Goal: Find contact information: Find contact information

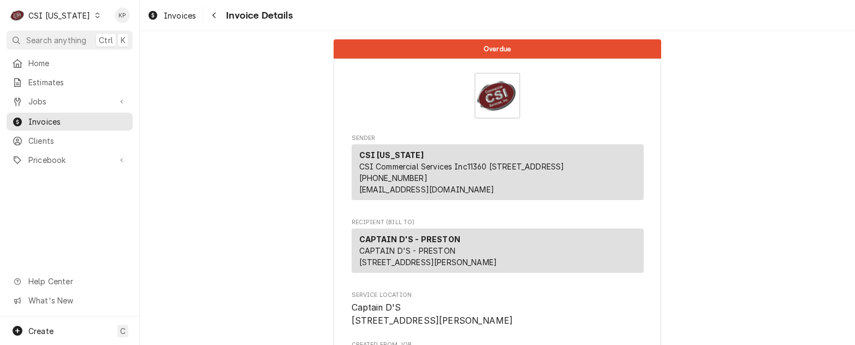
scroll to position [273, 0]
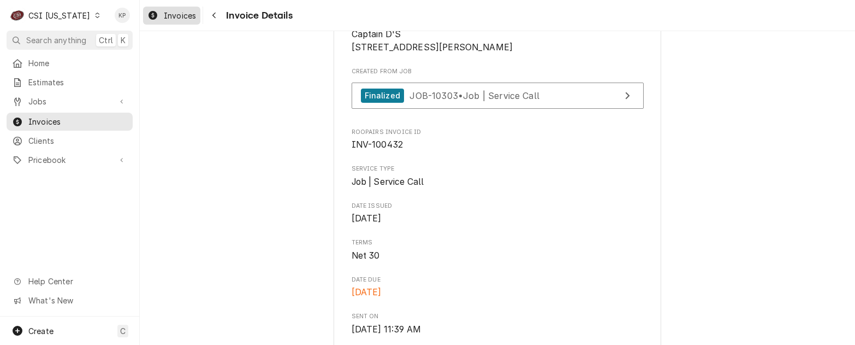
click at [185, 15] on span "Invoices" at bounding box center [180, 15] width 32 height 11
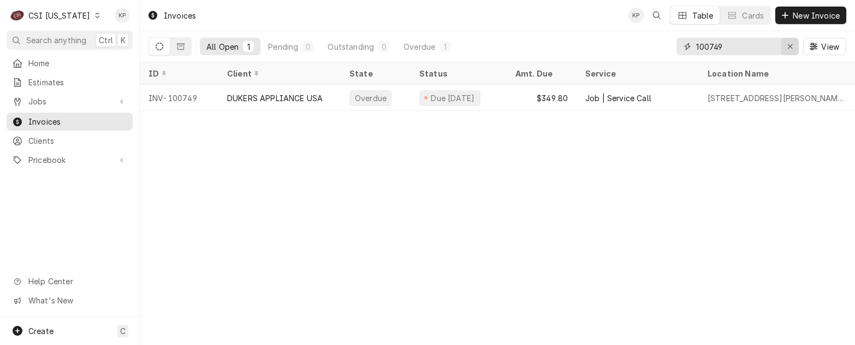
click at [789, 46] on icon "Erase input" at bounding box center [790, 47] width 6 height 8
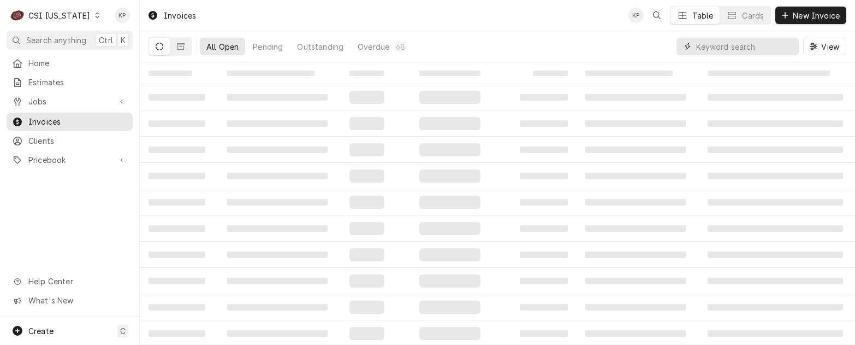
click at [716, 47] on input "Dynamic Content Wrapper" at bounding box center [744, 46] width 97 height 17
type input "100665"
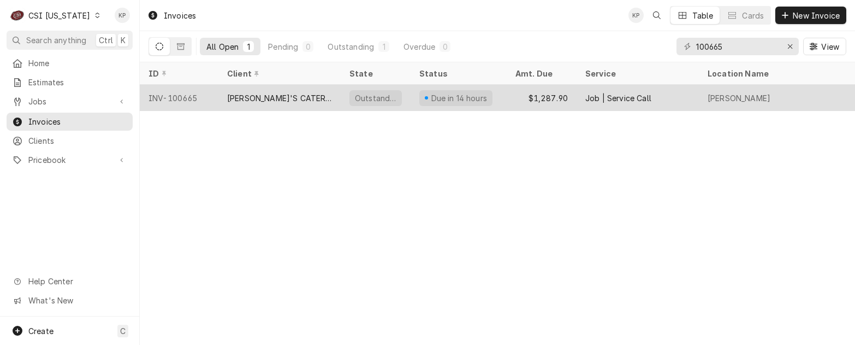
click at [181, 96] on div "INV-100665" at bounding box center [179, 98] width 79 height 26
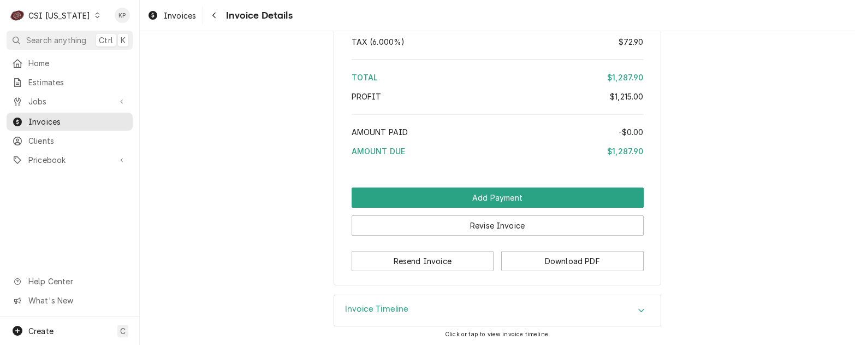
scroll to position [2101, 0]
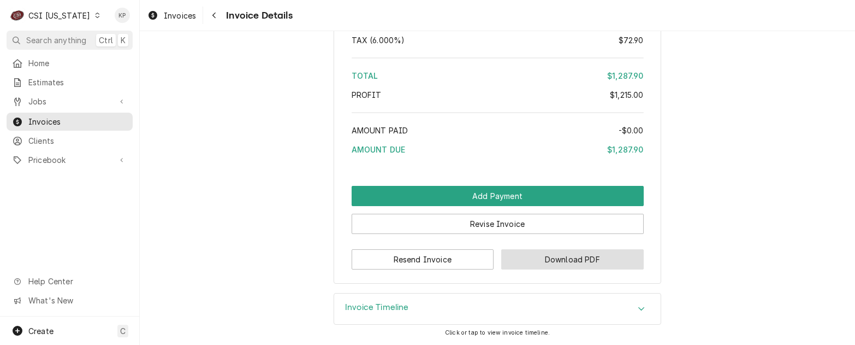
click at [549, 260] on button "Download PDF" at bounding box center [572, 259] width 143 height 20
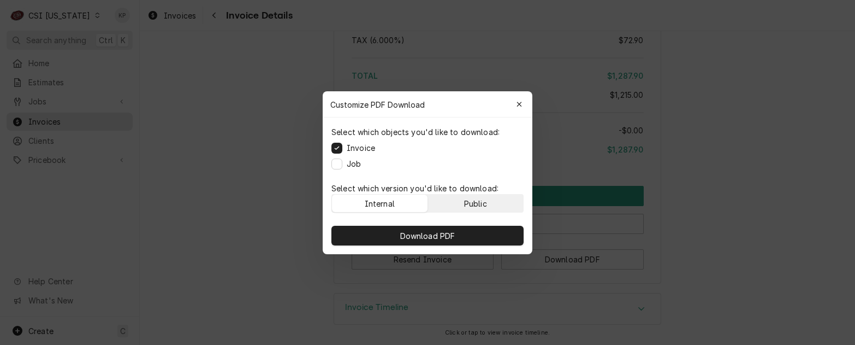
click at [497, 205] on button "Public" at bounding box center [476, 202] width 96 height 17
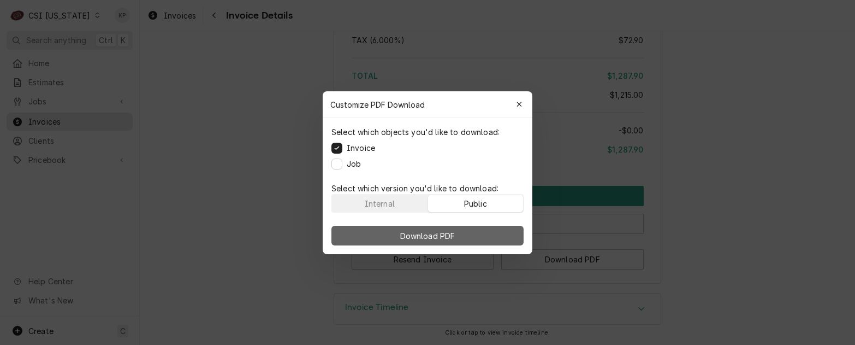
click at [497, 229] on button "Download PDF" at bounding box center [427, 236] width 192 height 20
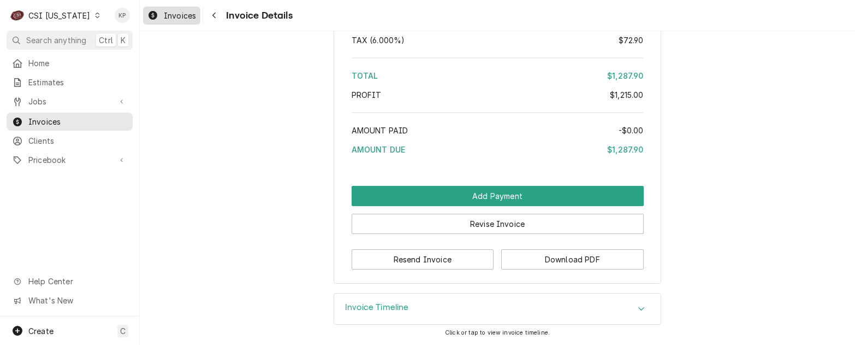
click at [197, 15] on div "Invoices" at bounding box center [171, 16] width 53 height 14
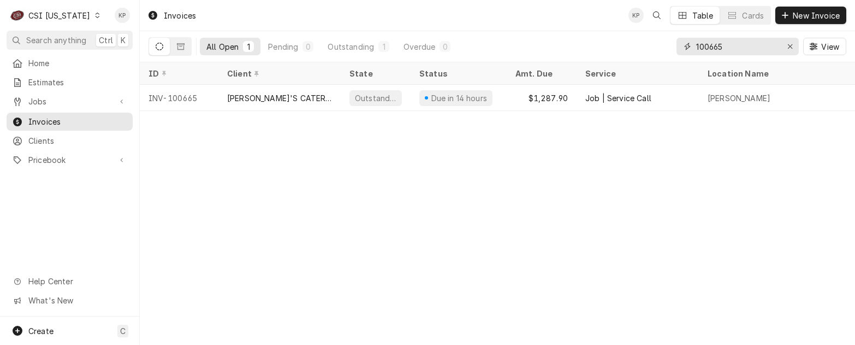
drag, startPoint x: 710, startPoint y: 46, endPoint x: 929, endPoint y: 35, distance: 219.8
click at [855, 35] on html "C CSI Kentucky KP Search anything Ctrl K Home Estimates Jobs Jobs Job Series In…" at bounding box center [427, 172] width 855 height 345
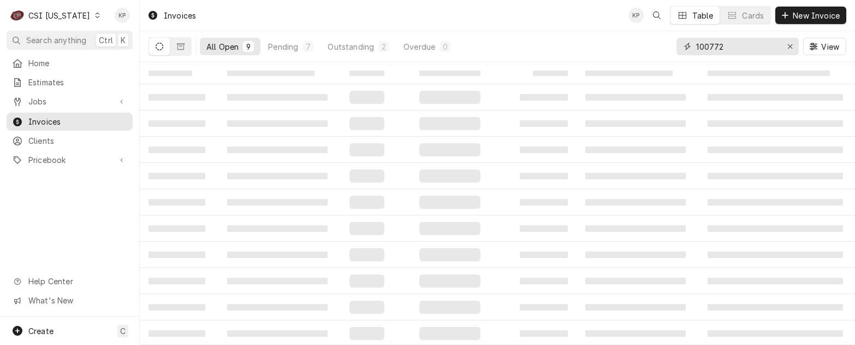
type input "100772"
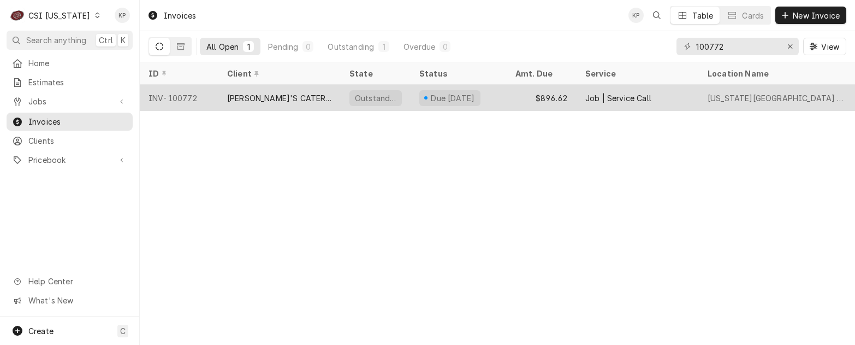
click at [176, 96] on div "INV-100772" at bounding box center [179, 98] width 79 height 26
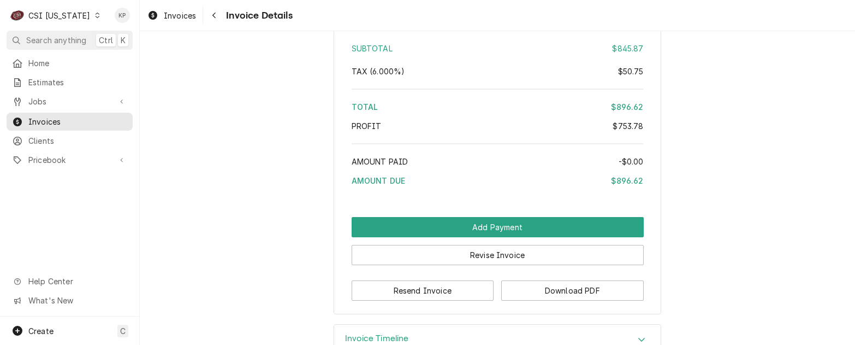
scroll to position [2222, 0]
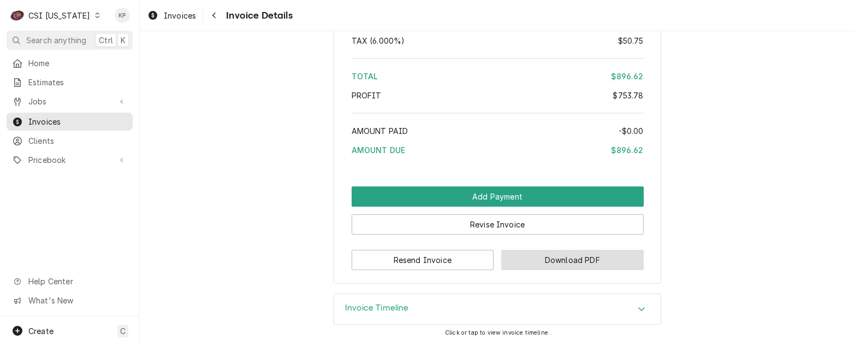
click at [525, 260] on button "Download PDF" at bounding box center [572, 260] width 143 height 20
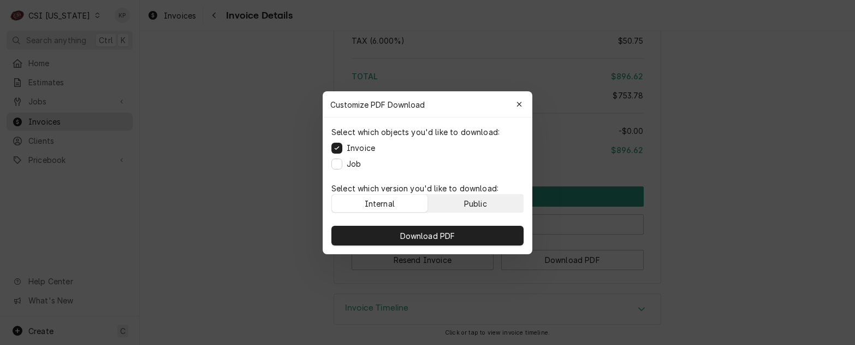
click at [481, 199] on div "Public" at bounding box center [475, 202] width 23 height 11
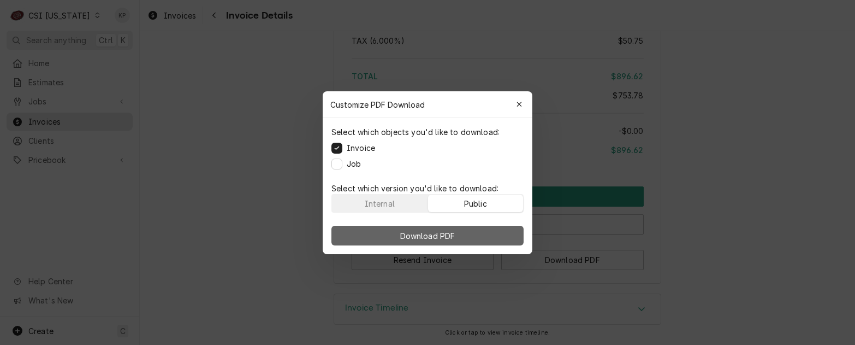
click at [473, 230] on button "Download PDF" at bounding box center [427, 236] width 192 height 20
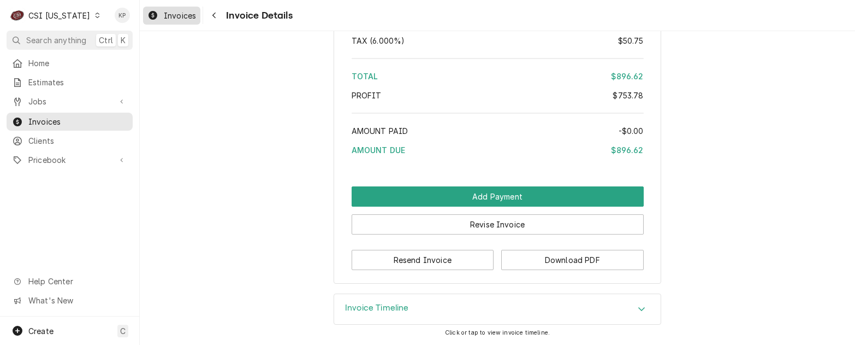
click at [168, 17] on span "Invoices" at bounding box center [180, 15] width 32 height 11
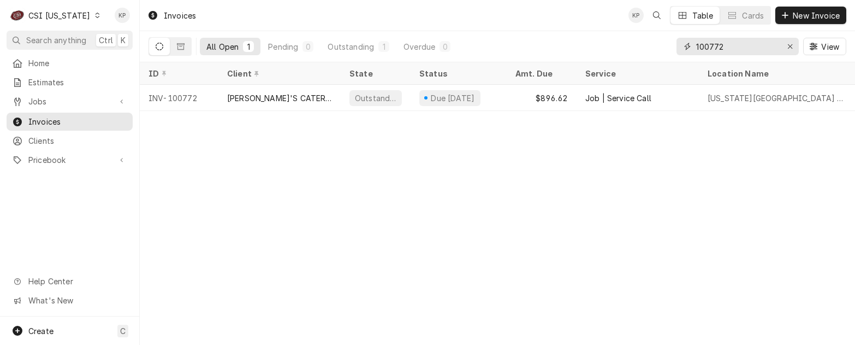
click at [790, 46] on icon "Erase input" at bounding box center [790, 47] width 6 height 8
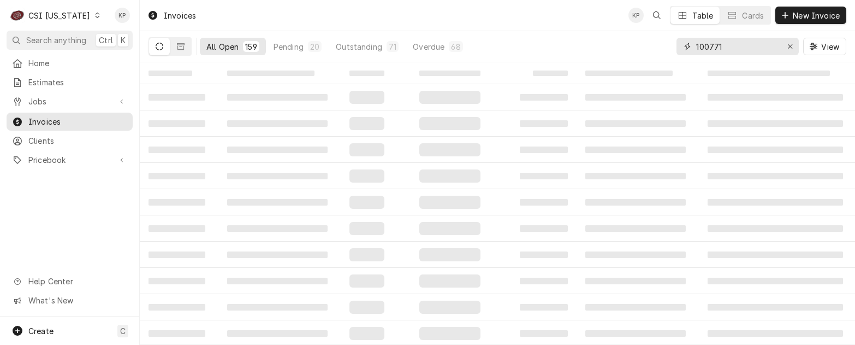
type input "100771"
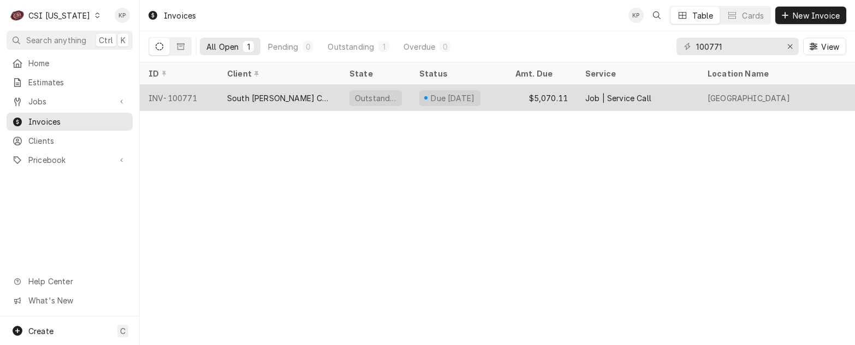
click at [180, 99] on div "INV-100771" at bounding box center [179, 98] width 79 height 26
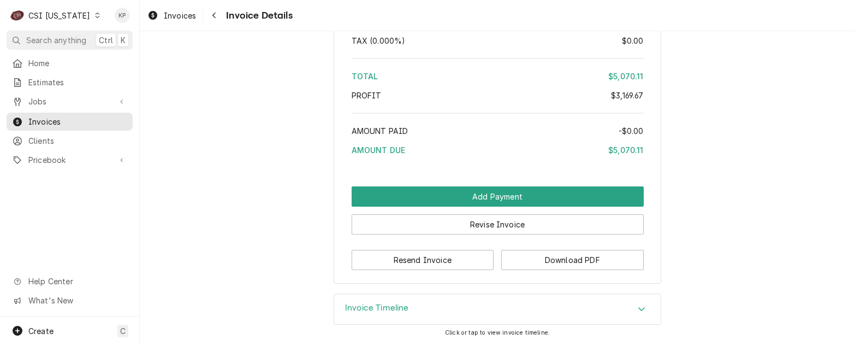
scroll to position [3765, 0]
click at [572, 257] on button "Download PDF" at bounding box center [572, 260] width 143 height 20
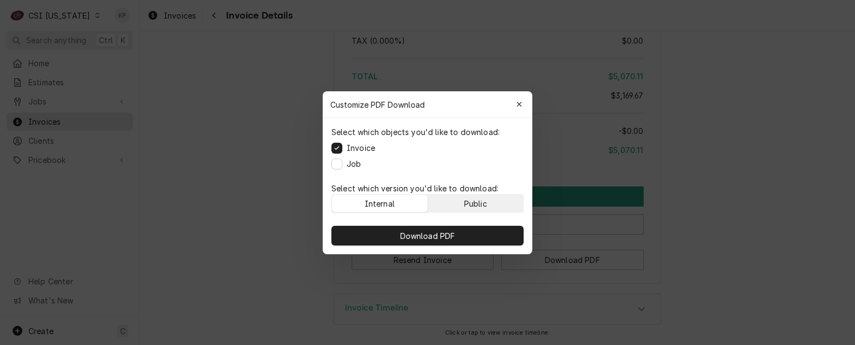
click at [485, 204] on div "Public" at bounding box center [475, 202] width 23 height 11
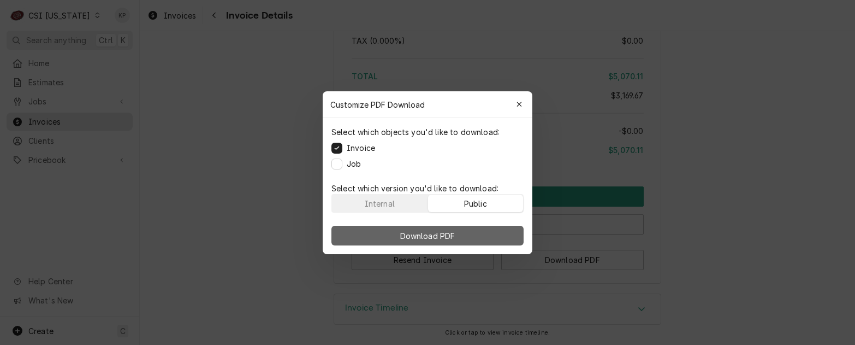
click at [482, 231] on button "Download PDF" at bounding box center [427, 236] width 192 height 20
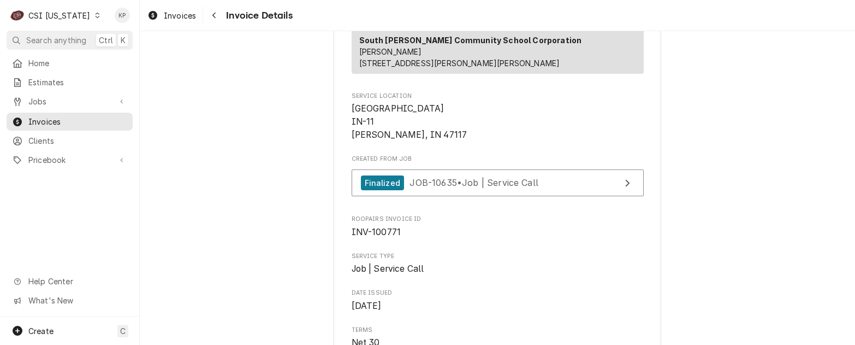
scroll to position [161, 0]
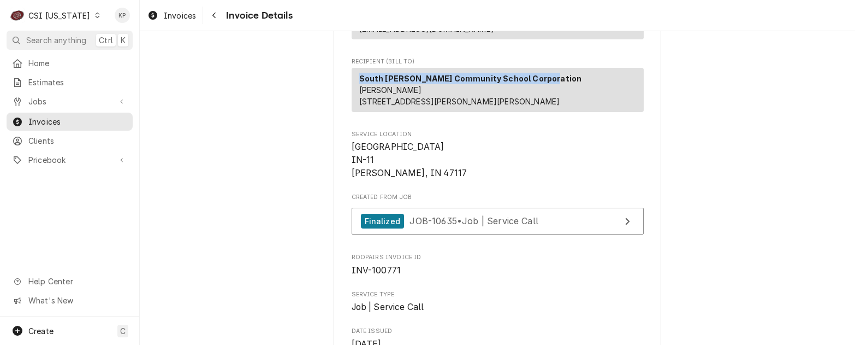
drag, startPoint x: 547, startPoint y: 93, endPoint x: 353, endPoint y: 91, distance: 193.3
click at [353, 91] on div "South Harrison Community School Corporation Nicholas Keith 315 S Harrison Dr Co…" at bounding box center [498, 90] width 292 height 44
copy strong "South Harrison Community School Corporation"
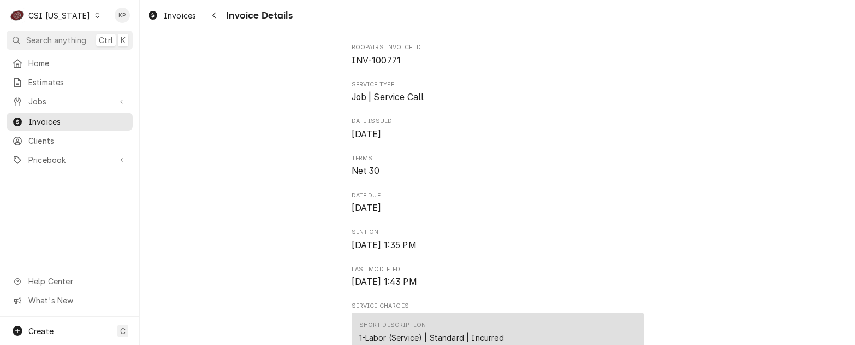
scroll to position [382, 0]
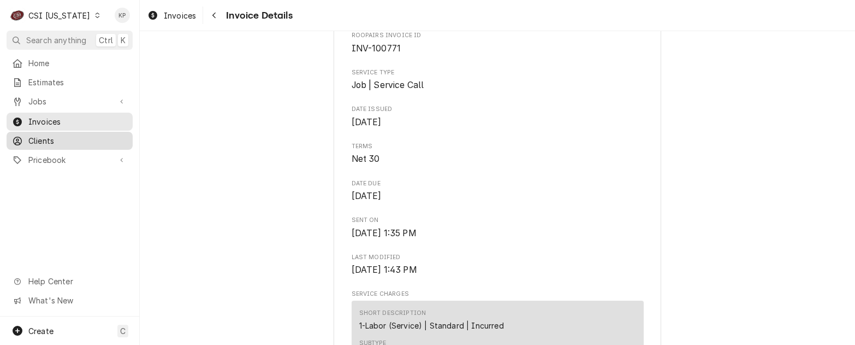
drag, startPoint x: 49, startPoint y: 134, endPoint x: 58, endPoint y: 133, distance: 9.8
click at [49, 135] on span "Clients" at bounding box center [77, 140] width 99 height 11
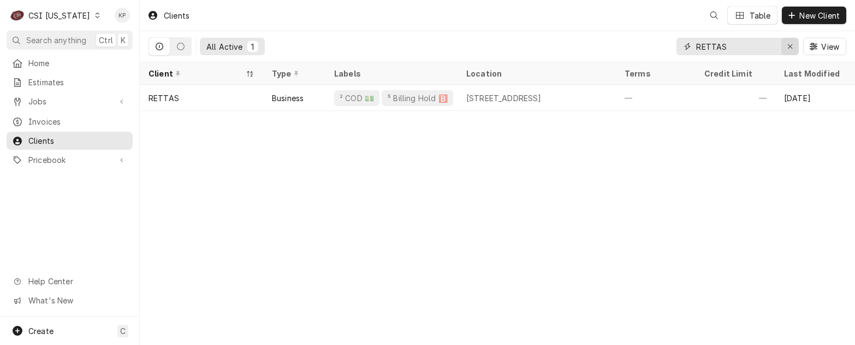
click at [787, 45] on icon "Erase input" at bounding box center [790, 47] width 6 height 8
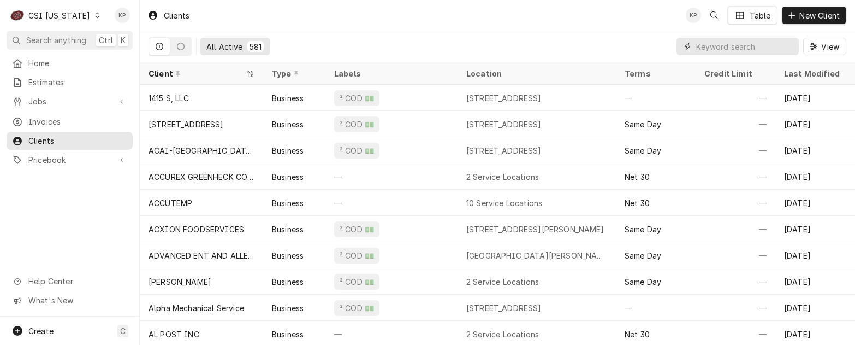
paste input "TRIMARK - SS KEMP"
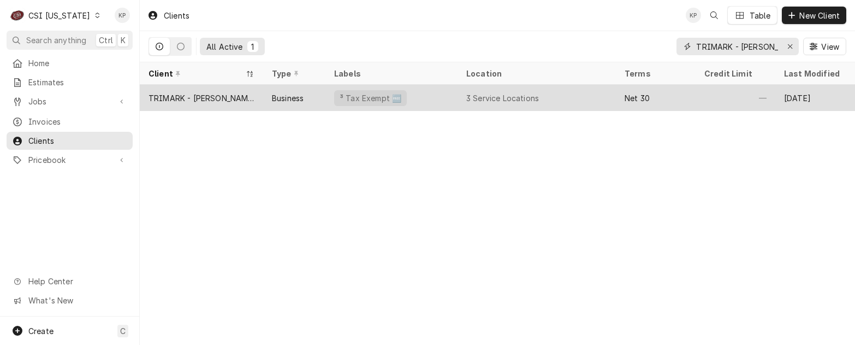
type input "TRIMARK - SS KEMP"
click at [214, 99] on div "TRIMARK - SS KEMP" at bounding box center [202, 97] width 106 height 11
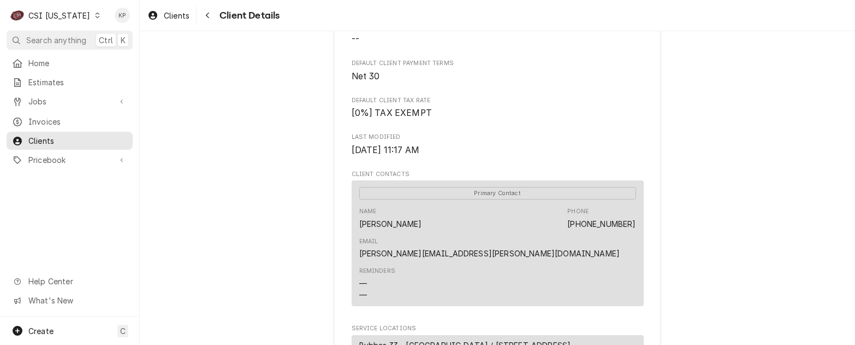
scroll to position [106, 0]
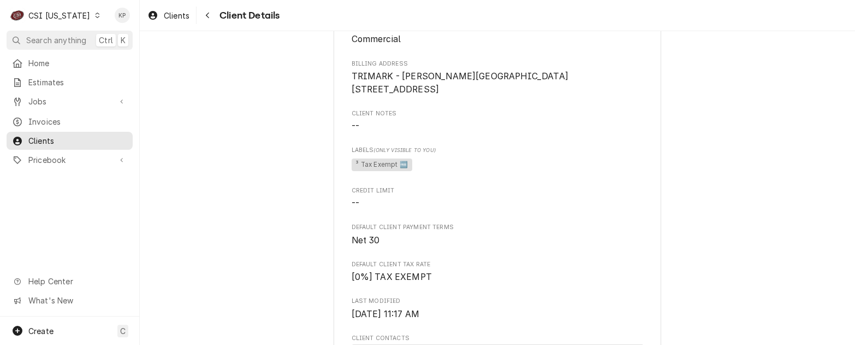
drag, startPoint x: 37, startPoint y: 115, endPoint x: 70, endPoint y: 109, distance: 33.8
click at [37, 116] on span "Invoices" at bounding box center [77, 121] width 99 height 11
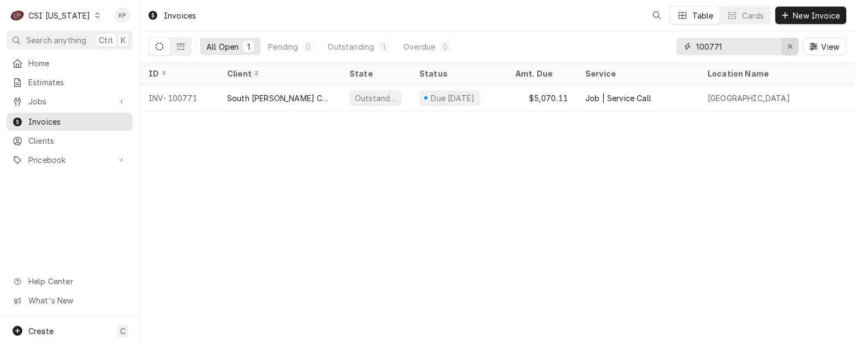
click at [789, 45] on icon "Erase input" at bounding box center [790, 47] width 6 height 8
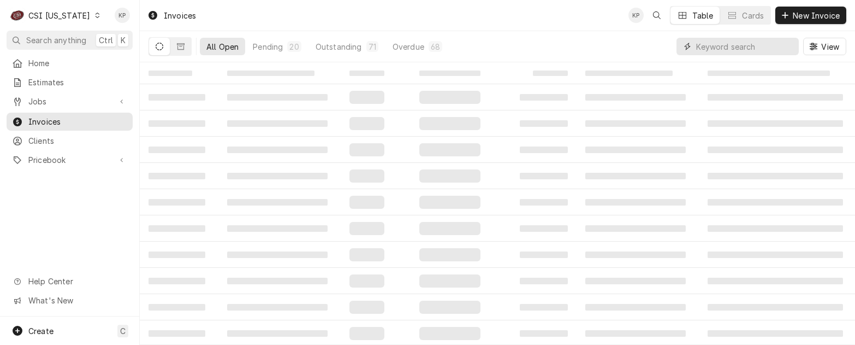
click at [729, 47] on input "Dynamic Content Wrapper" at bounding box center [744, 46] width 97 height 17
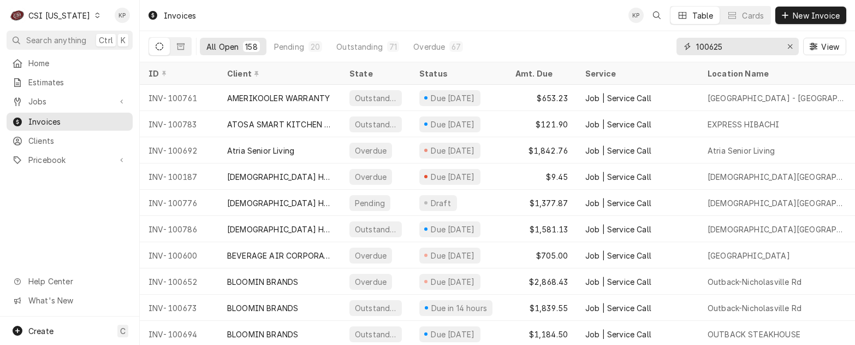
type input "100625"
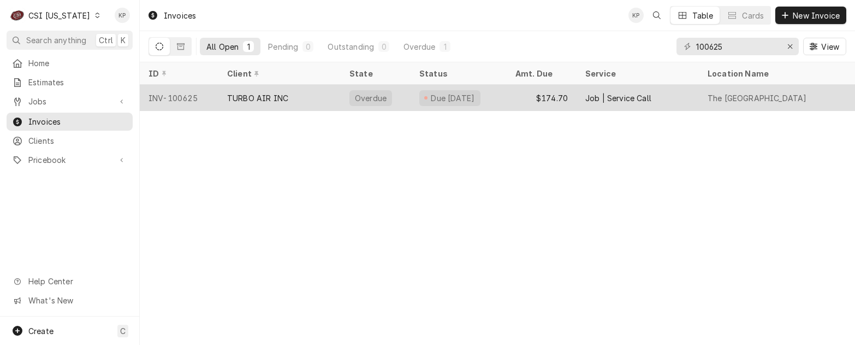
click at [182, 98] on div "INV-100625" at bounding box center [179, 98] width 79 height 26
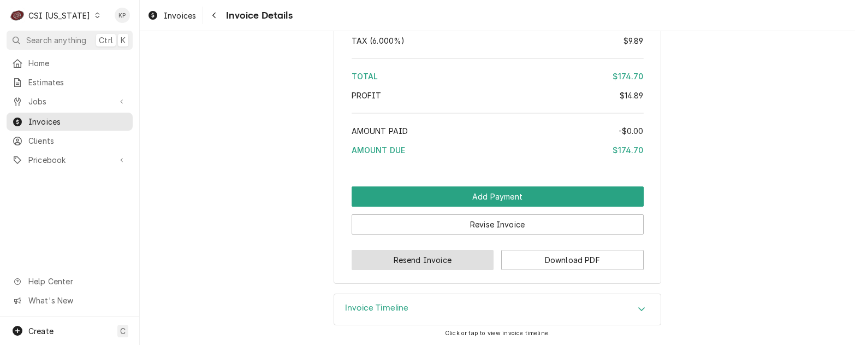
scroll to position [2169, 0]
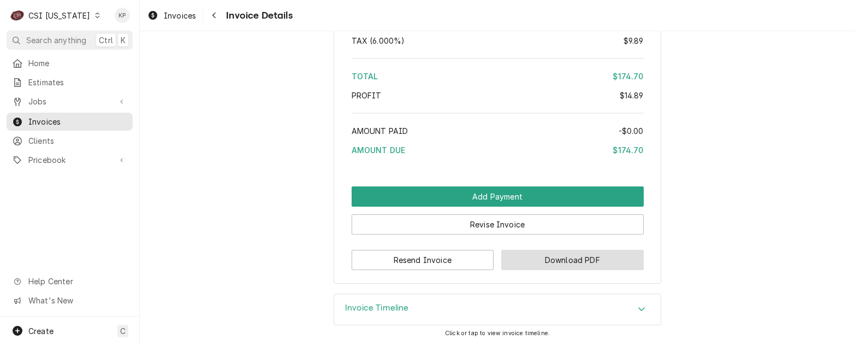
click at [514, 262] on button "Download PDF" at bounding box center [572, 260] width 143 height 20
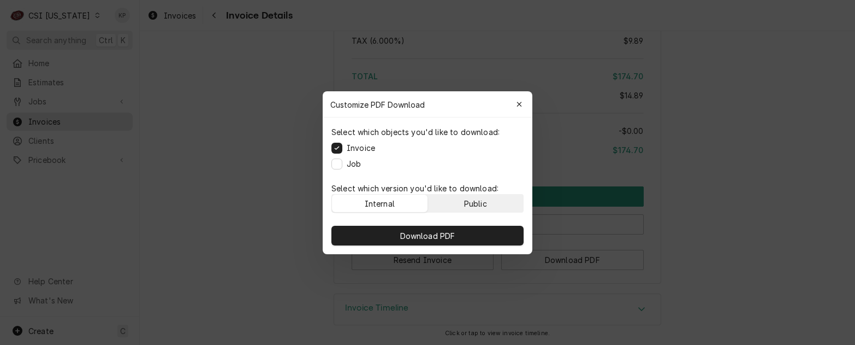
click at [485, 207] on div "Public" at bounding box center [475, 202] width 23 height 11
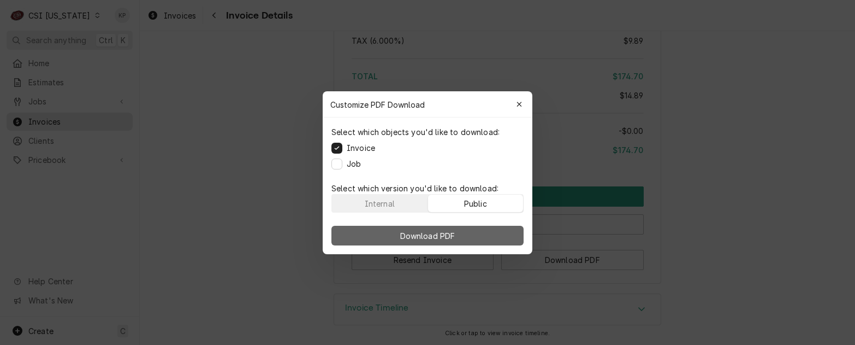
click at [489, 242] on button "Download PDF" at bounding box center [427, 236] width 192 height 20
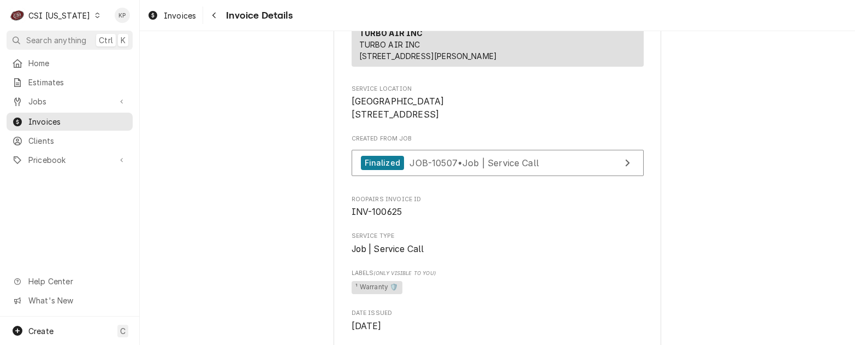
scroll to position [203, 0]
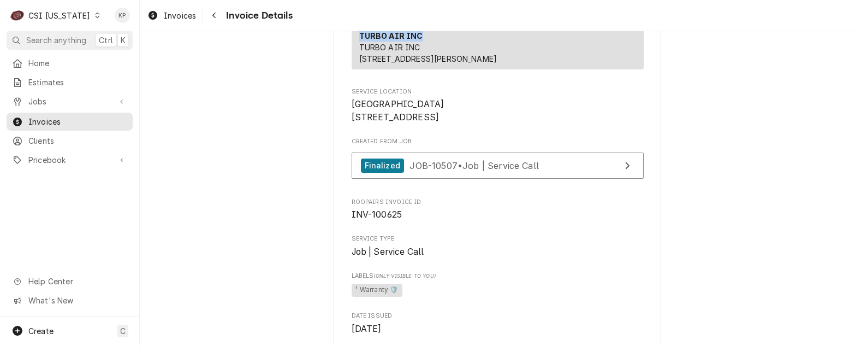
drag, startPoint x: 416, startPoint y: 44, endPoint x: 347, endPoint y: 46, distance: 68.8
click at [352, 46] on div "TURBO AIR INC TURBO AIR INC 4184 Conant St Long Beach, CA 90808" at bounding box center [498, 47] width 292 height 44
copy strong "TURBO AIR INC"
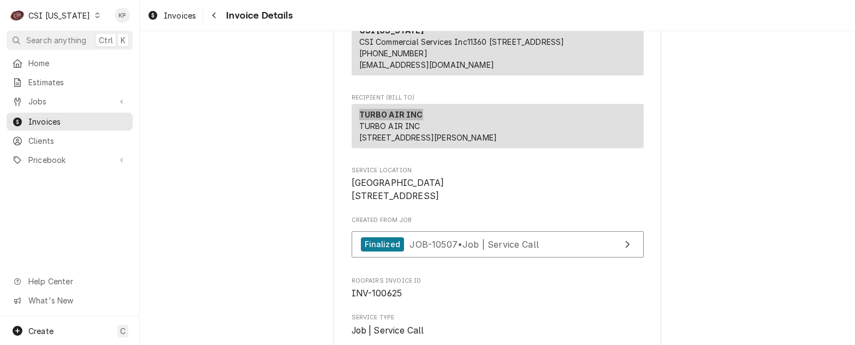
scroll to position [0, 0]
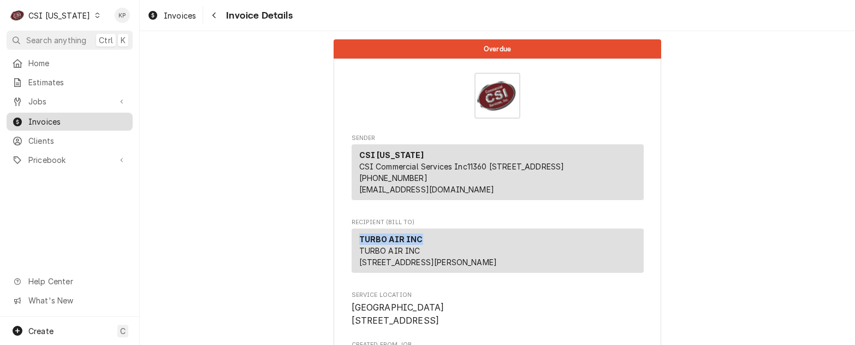
click at [55, 116] on span "Invoices" at bounding box center [77, 121] width 99 height 11
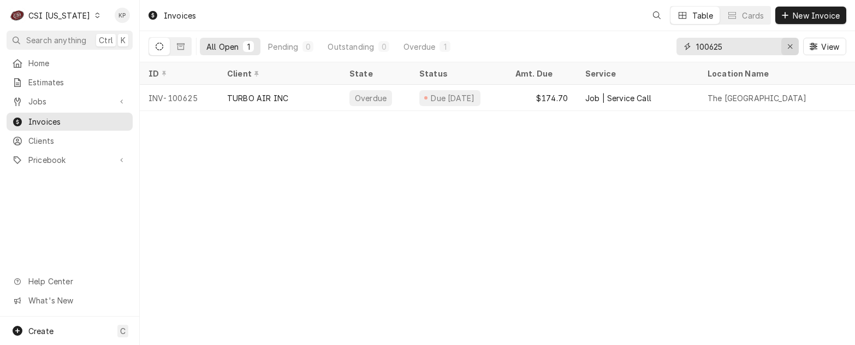
click at [789, 46] on icon "Erase input" at bounding box center [790, 47] width 6 height 8
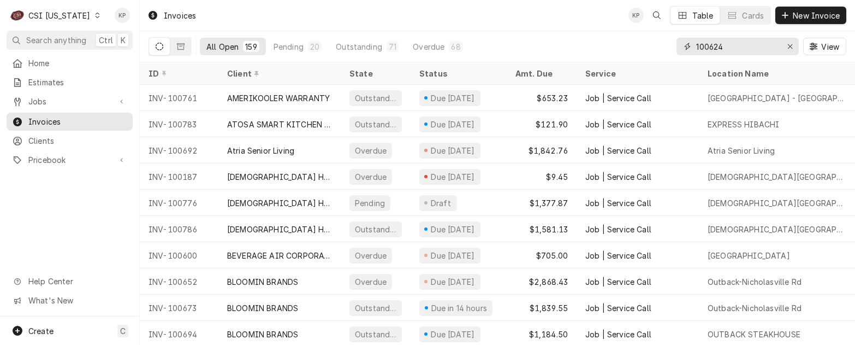
type input "100624"
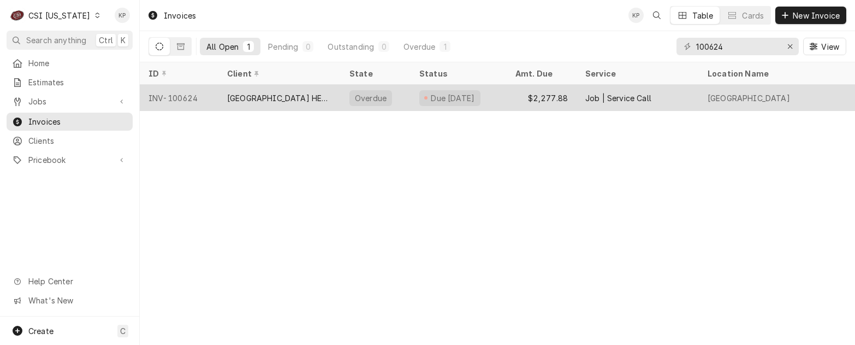
click at [168, 94] on div "INV-100624" at bounding box center [179, 98] width 79 height 26
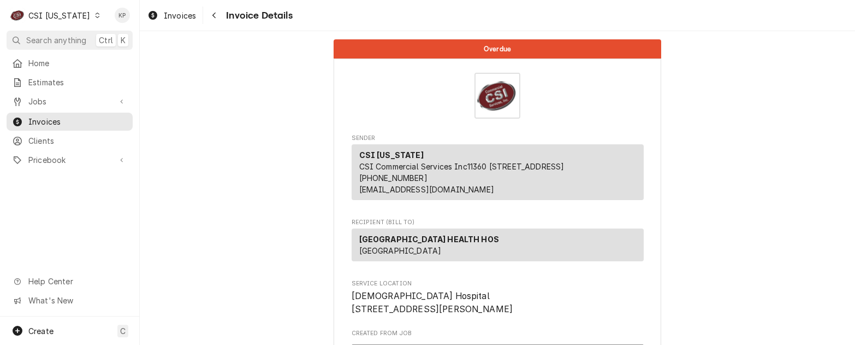
scroll to position [273, 0]
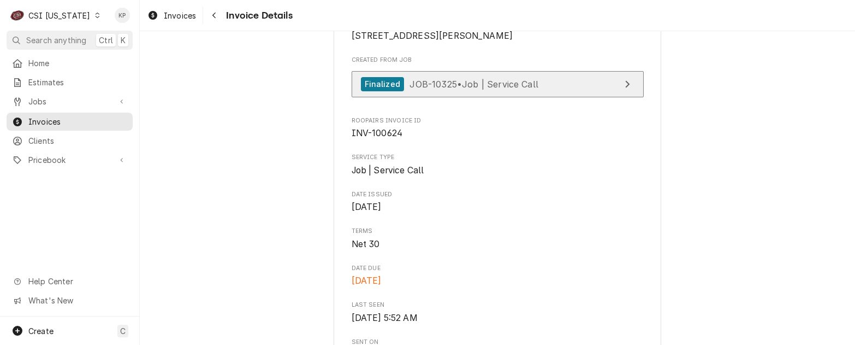
click at [387, 92] on div "Finalized" at bounding box center [382, 84] width 43 height 15
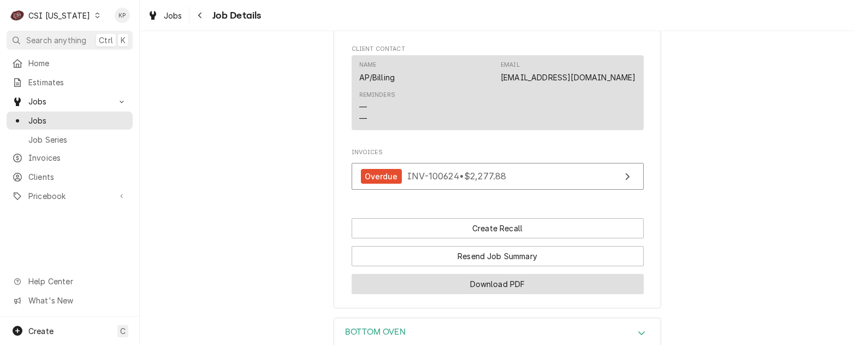
scroll to position [1038, 0]
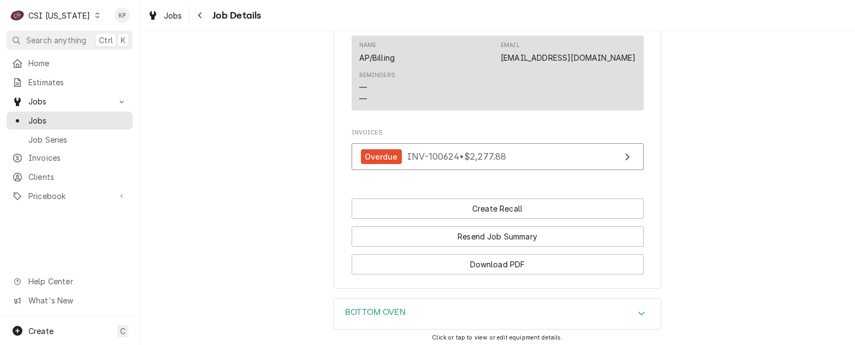
click at [95, 14] on icon "Dynamic Content Wrapper" at bounding box center [97, 15] width 4 height 5
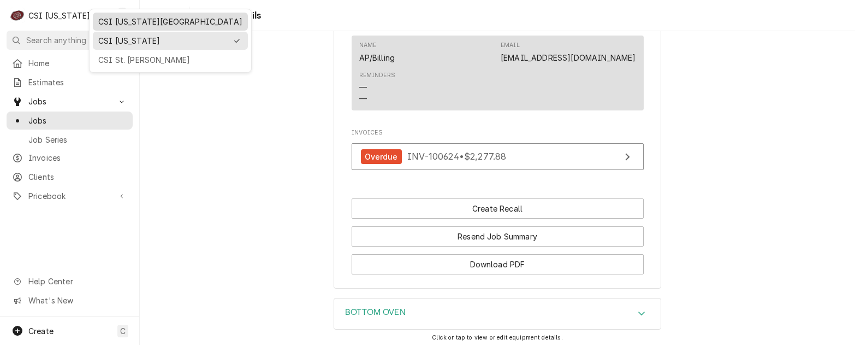
click at [130, 20] on div "CSI [US_STATE][GEOGRAPHIC_DATA]" at bounding box center [170, 21] width 144 height 11
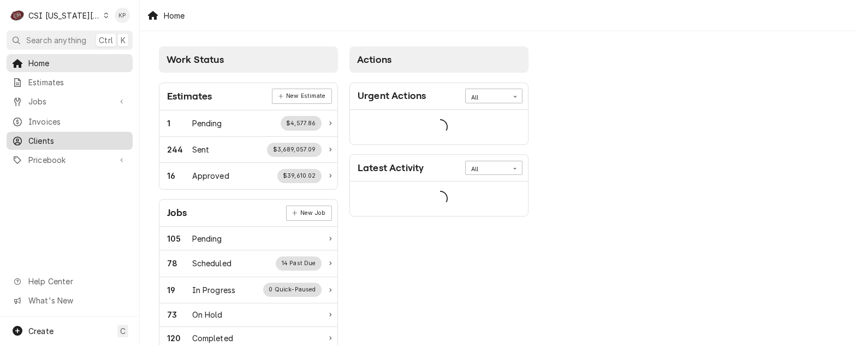
click at [43, 137] on span "Clients" at bounding box center [77, 140] width 99 height 11
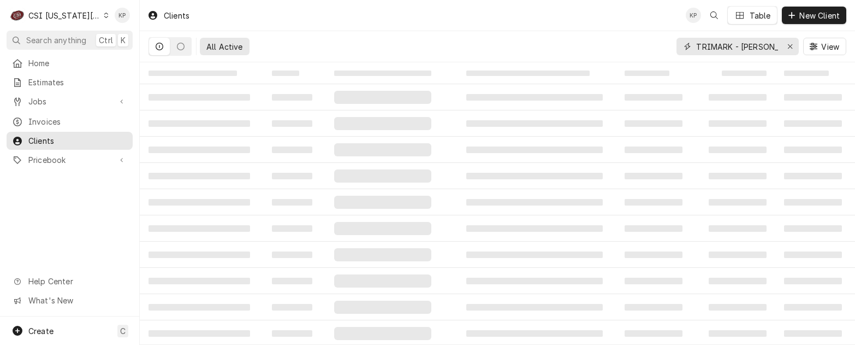
click at [792, 44] on icon "Erase input" at bounding box center [790, 47] width 6 height 8
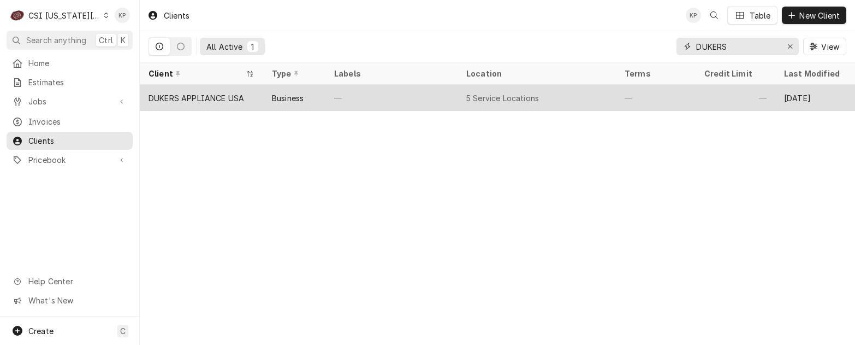
type input "DUKERS"
click at [210, 93] on div "DUKERS APPLIANCE USA" at bounding box center [197, 97] width 96 height 11
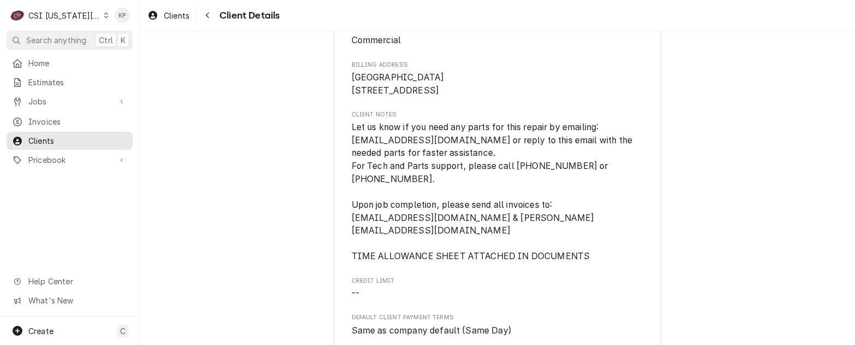
scroll to position [109, 0]
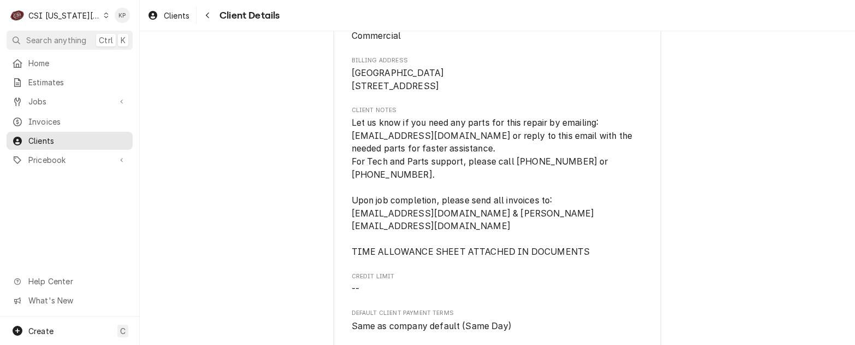
click at [579, 223] on span "Let us know if you need any parts for this repair by emailing: [EMAIL_ADDRESS][…" at bounding box center [498, 187] width 292 height 142
drag, startPoint x: 461, startPoint y: 226, endPoint x: 568, endPoint y: 226, distance: 106.5
click at [568, 226] on span "Let us know if you need any parts for this repair by emailing: [EMAIL_ADDRESS][…" at bounding box center [493, 186] width 283 height 139
copy span "[PERSON_NAME][EMAIL_ADDRESS][DOMAIN_NAME]"
click at [162, 11] on div "Clients" at bounding box center [168, 16] width 46 height 14
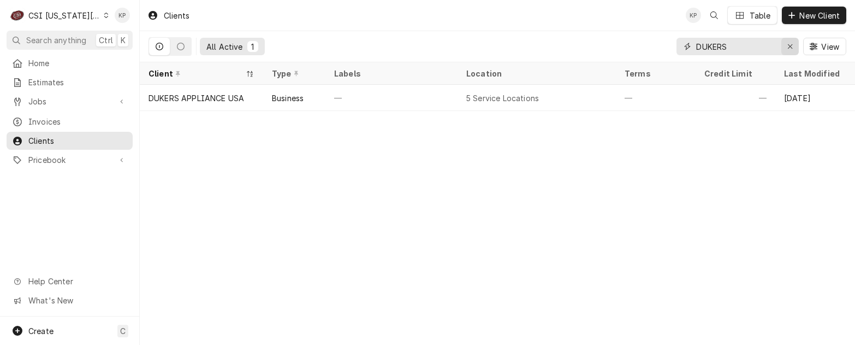
click at [789, 50] on icon "Erase input" at bounding box center [790, 47] width 6 height 8
click at [778, 46] on input "Dynamic Content Wrapper" at bounding box center [737, 46] width 82 height 17
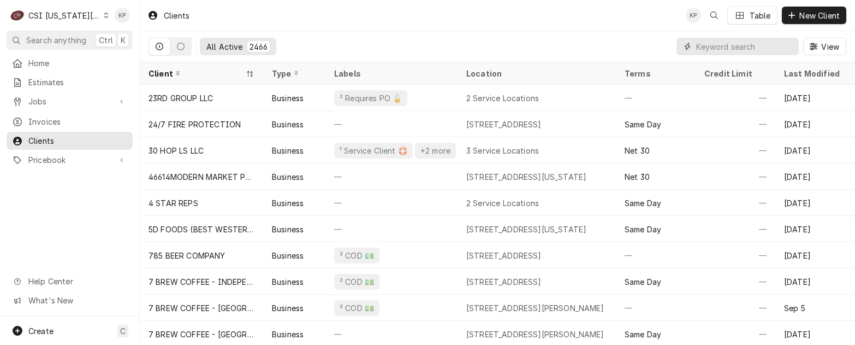
paste input "OMNITEAM INC"
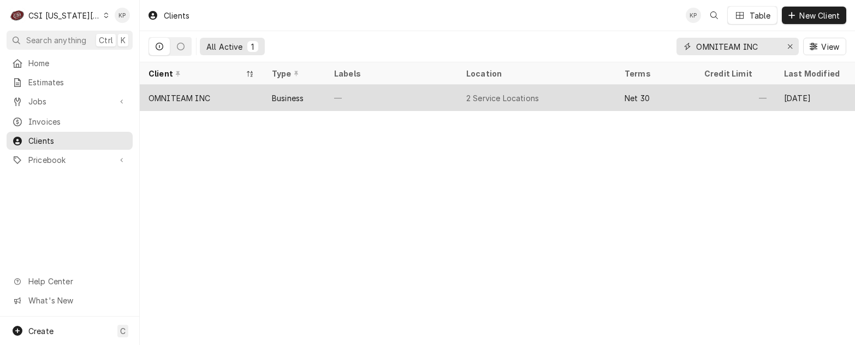
type input "OMNITEAM INC"
click at [189, 96] on div "OMNITEAM INC" at bounding box center [180, 97] width 62 height 11
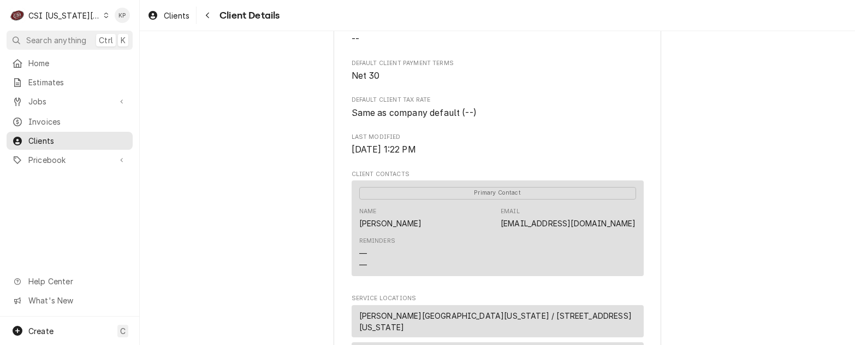
scroll to position [273, 0]
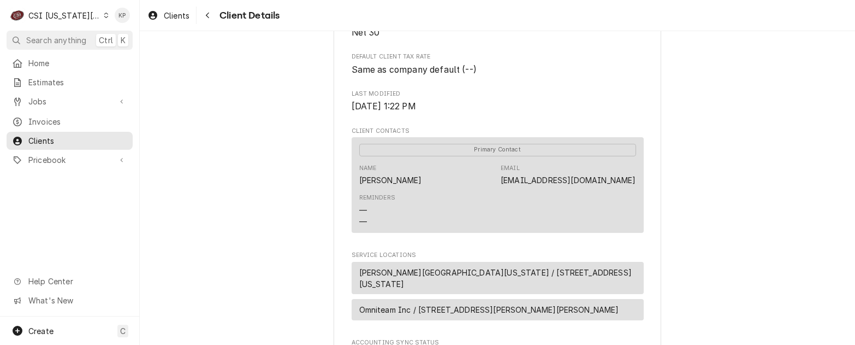
click at [698, 203] on div "OMNITEAM INC Client Type Business Industry Type Commercial Billing Address OMNI…" at bounding box center [497, 121] width 715 height 726
drag, startPoint x: 633, startPoint y: 192, endPoint x: 526, endPoint y: 194, distance: 106.5
click at [526, 194] on div "Primary Contact Name Mike Guddy Email mikeg@omniteaminc.com Reminders — —" at bounding box center [498, 185] width 292 height 96
drag, startPoint x: 526, startPoint y: 194, endPoint x: 555, endPoint y: 193, distance: 29.0
copy link "mikeg@omniteaminc.com"
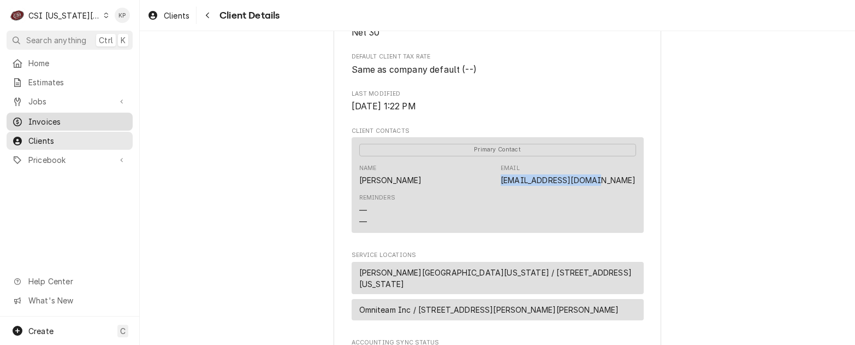
click at [27, 119] on div "Invoices" at bounding box center [69, 121] width 115 height 11
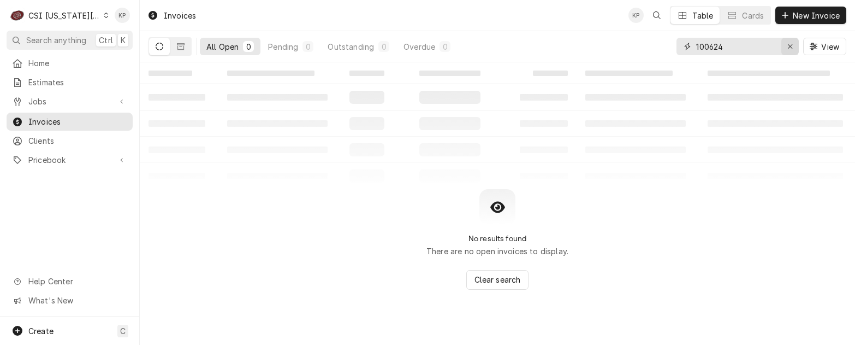
click at [787, 48] on icon "Erase input" at bounding box center [790, 47] width 6 height 8
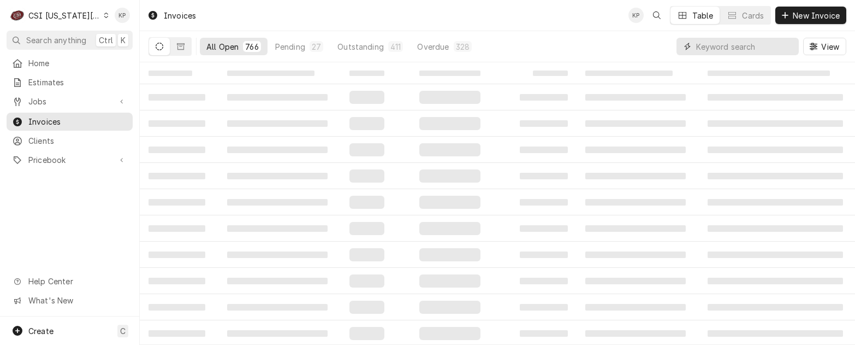
click at [712, 46] on input "Dynamic Content Wrapper" at bounding box center [744, 46] width 97 height 17
type input "302879"
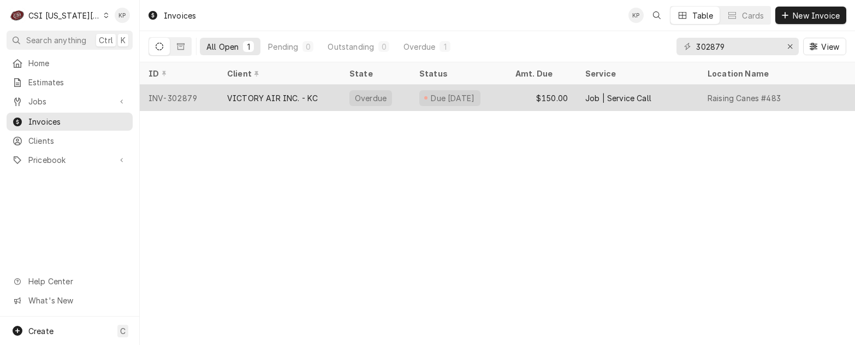
click at [188, 96] on div "INV-302879" at bounding box center [179, 98] width 79 height 26
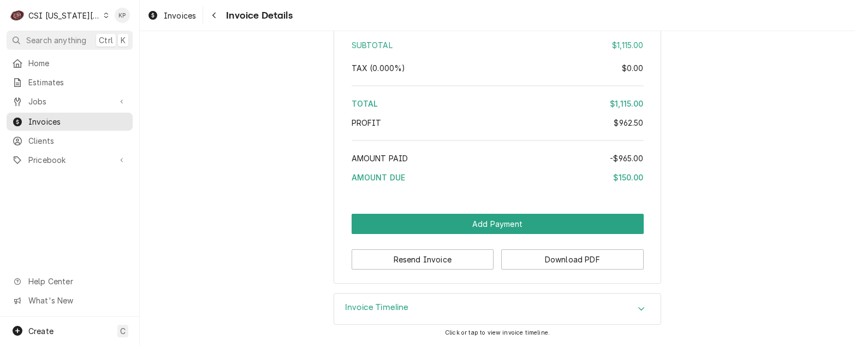
scroll to position [2436, 0]
click at [516, 260] on button "Download PDF" at bounding box center [572, 259] width 143 height 20
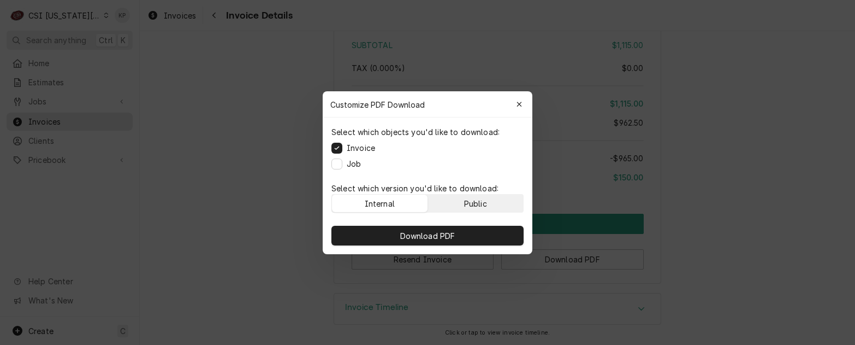
click at [453, 208] on button "Public" at bounding box center [476, 202] width 96 height 17
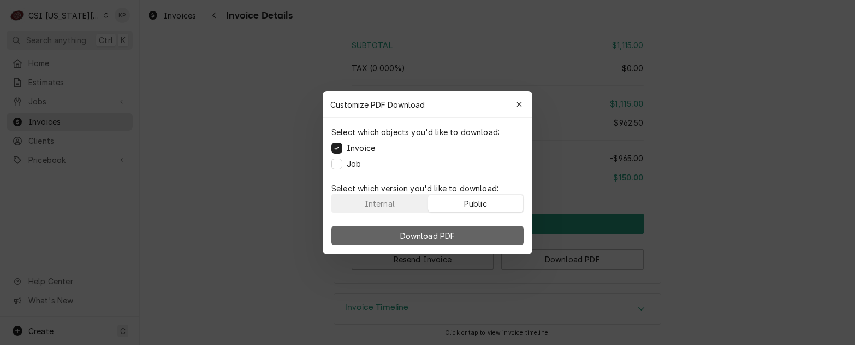
click at [453, 233] on span "Download PDF" at bounding box center [428, 234] width 60 height 11
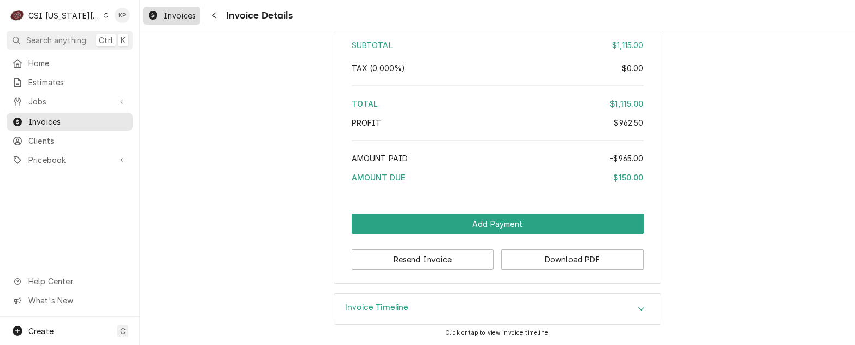
drag, startPoint x: 175, startPoint y: 9, endPoint x: 182, endPoint y: 15, distance: 9.3
click at [175, 9] on div "Invoices" at bounding box center [171, 16] width 53 height 14
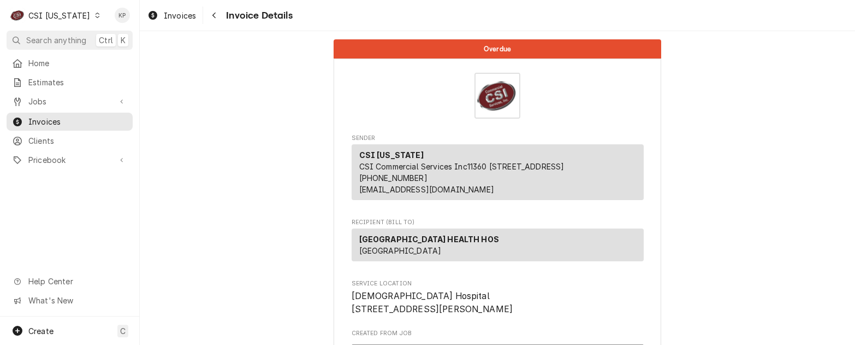
scroll to position [273, 0]
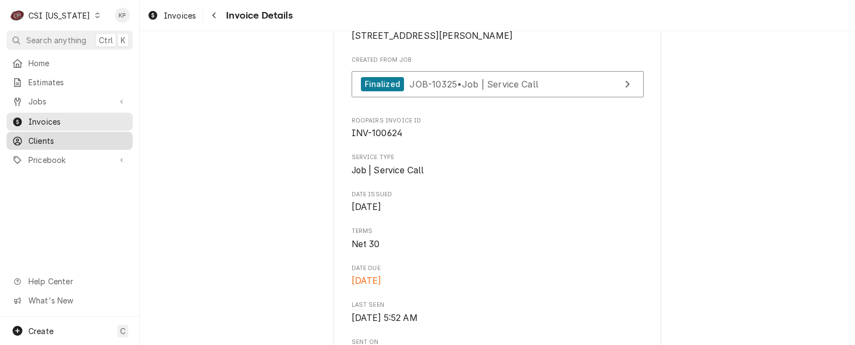
click at [44, 137] on span "Clients" at bounding box center [77, 140] width 99 height 11
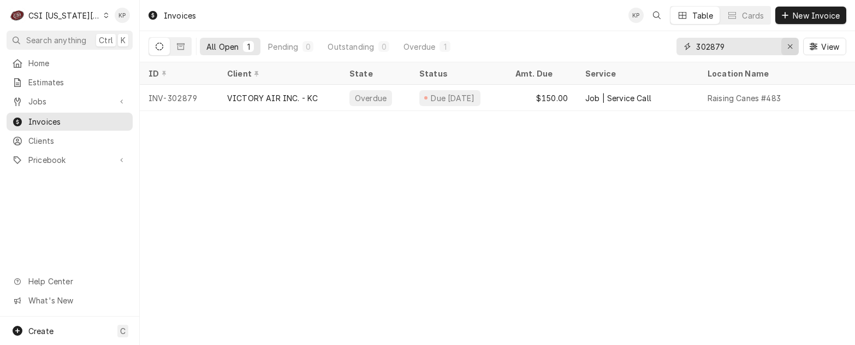
click at [789, 46] on icon "Erase input" at bounding box center [790, 47] width 6 height 8
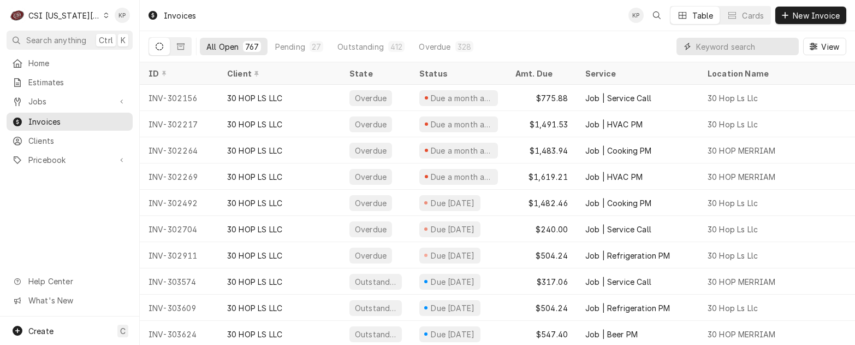
paste input "VICTORY AIR INC. - KC"
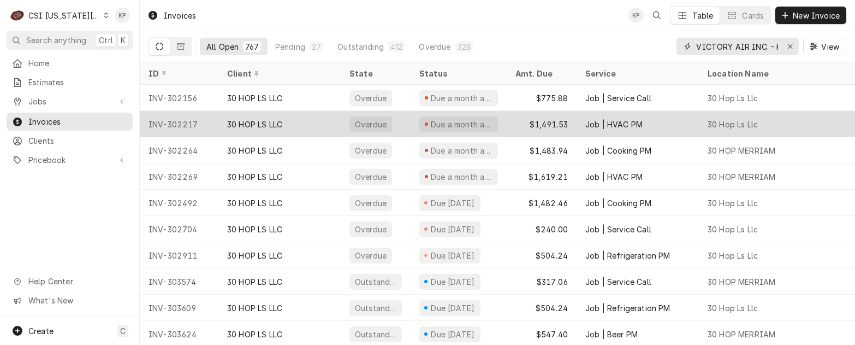
scroll to position [0, 8]
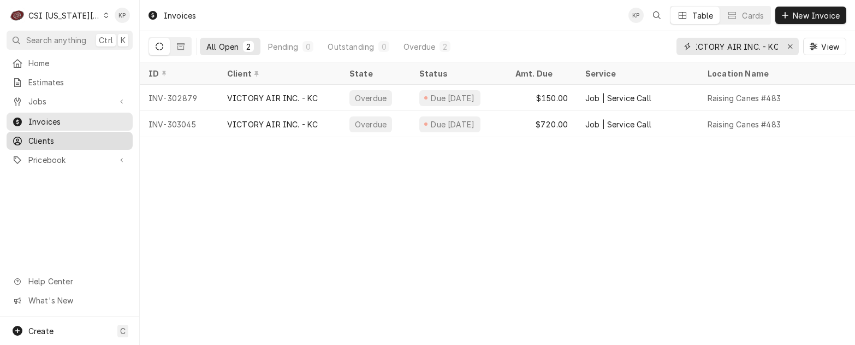
type input "VICTORY AIR INC. - KC"
click at [39, 140] on span "Clients" at bounding box center [77, 140] width 99 height 11
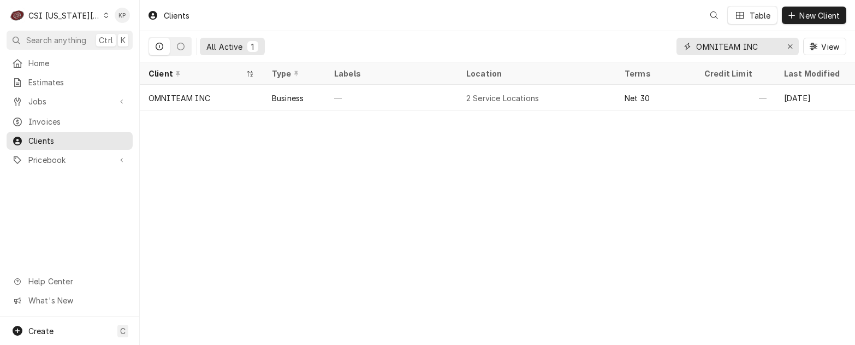
click at [788, 44] on icon "Erase input" at bounding box center [790, 47] width 6 height 8
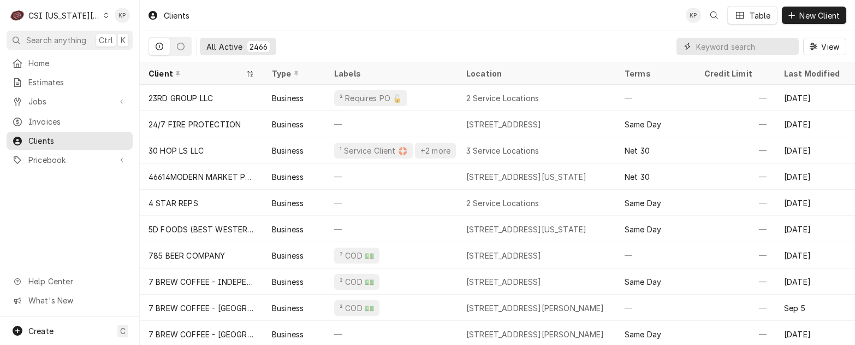
paste input "VICTORY AIR INC. - KC"
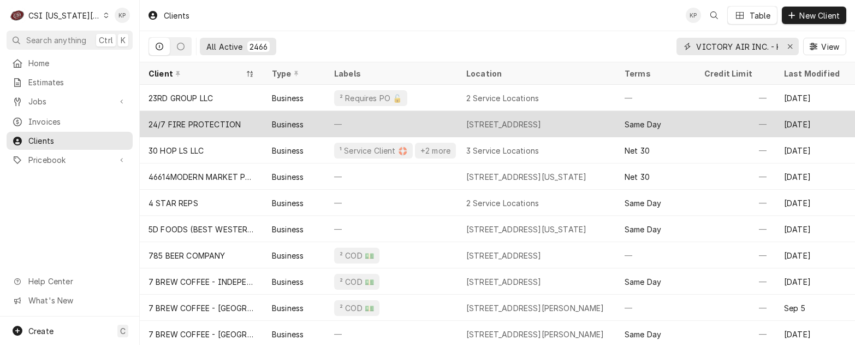
scroll to position [0, 8]
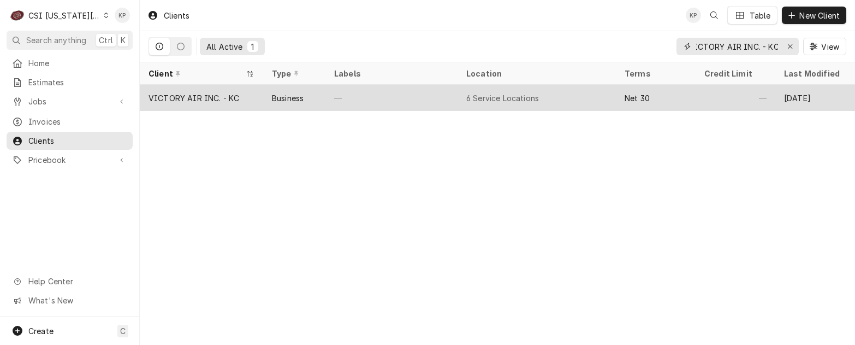
type input "VICTORY AIR INC. - KC"
click at [238, 94] on div "VICTORY AIR INC. - KC" at bounding box center [194, 97] width 91 height 11
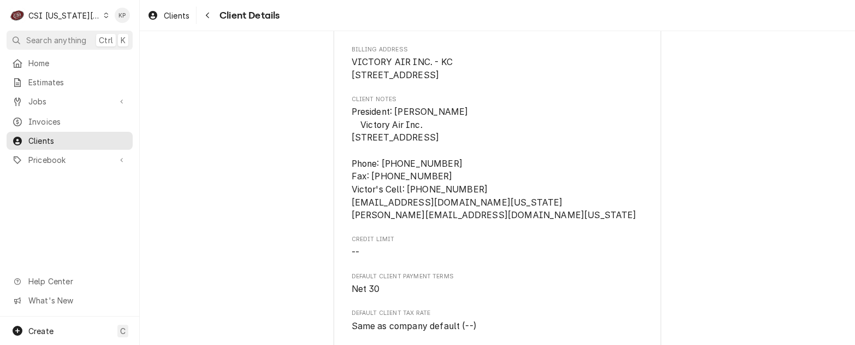
scroll to position [109, 0]
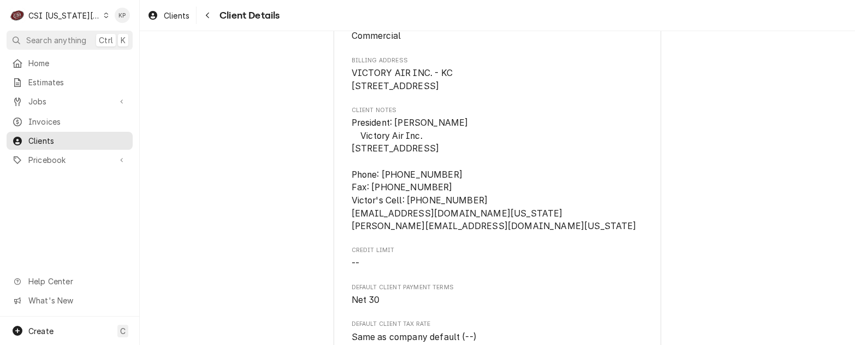
click at [541, 270] on span "--" at bounding box center [498, 263] width 292 height 13
drag, startPoint x: 352, startPoint y: 238, endPoint x: 421, endPoint y: 242, distance: 69.5
click at [421, 231] on span "President: [PERSON_NAME] Victory Air Inc. [STREET_ADDRESS] Phone: [PHONE_NUMBER…" at bounding box center [494, 174] width 285 height 114
drag, startPoint x: 421, startPoint y: 242, endPoint x: 405, endPoint y: 266, distance: 28.6
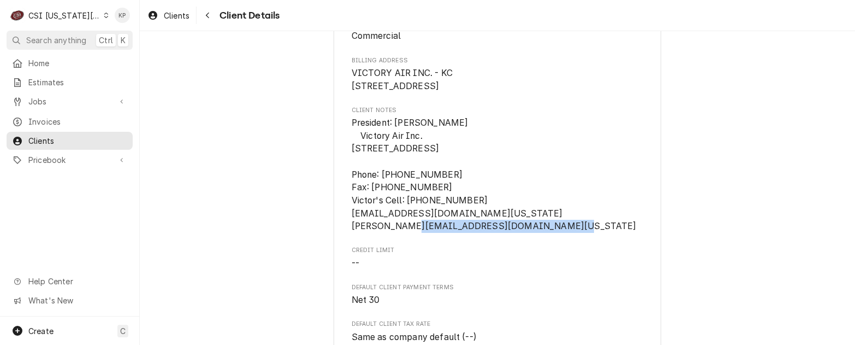
drag, startPoint x: 348, startPoint y: 250, endPoint x: 486, endPoint y: 257, distance: 138.3
click at [486, 233] on span "President: [PERSON_NAME] Victory Air Inc. [STREET_ADDRESS] Phone: [PHONE_NUMBER…" at bounding box center [498, 174] width 292 height 116
drag, startPoint x: 486, startPoint y: 257, endPoint x: 476, endPoint y: 257, distance: 9.8
copy span "[EMAIL_ADDRESS][DOMAIN_NAME][US_STATE]"
